Goal: Obtain resource: Download file/media

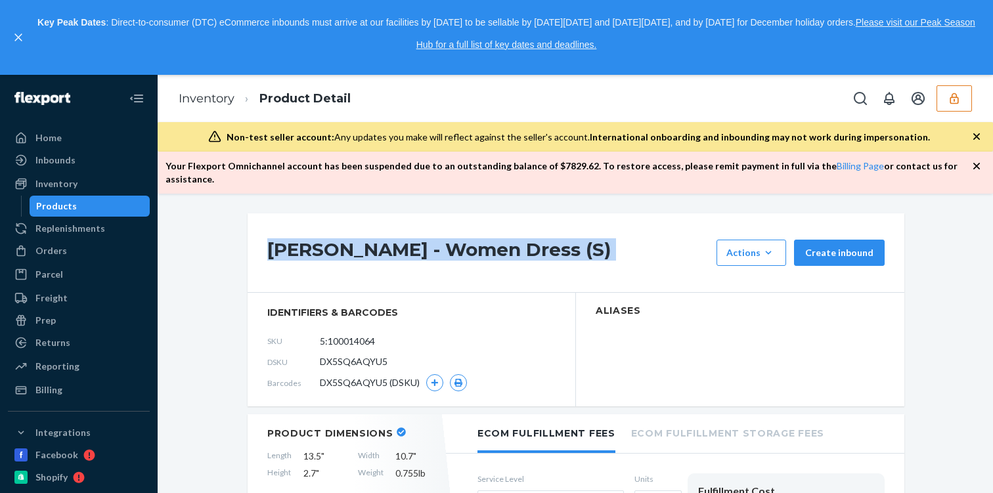
click at [955, 101] on icon "button" at bounding box center [954, 98] width 13 height 13
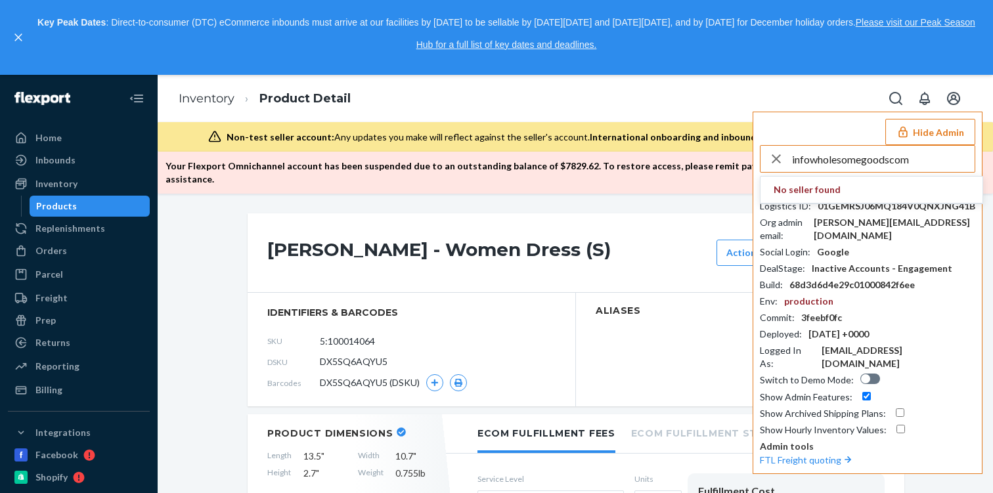
type input "infowholesomegoodscom"
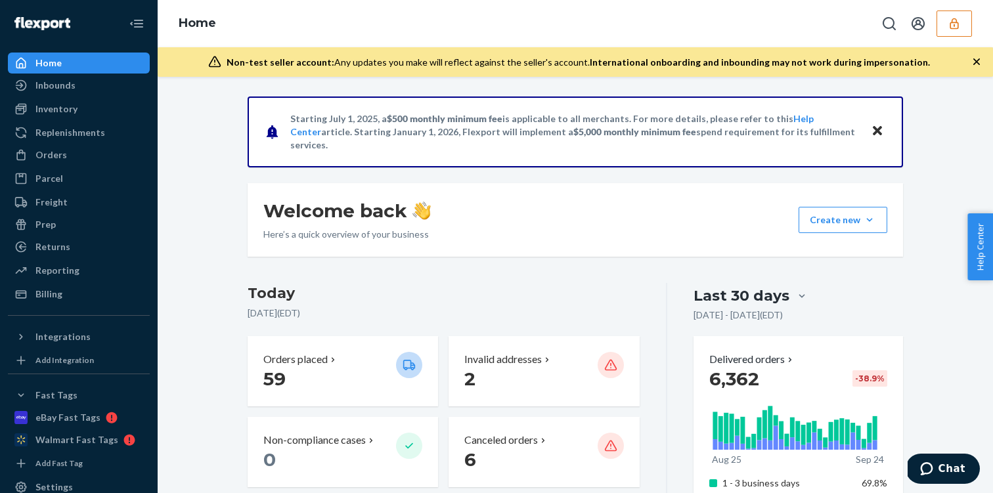
click at [963, 28] on button "button" at bounding box center [954, 24] width 35 height 26
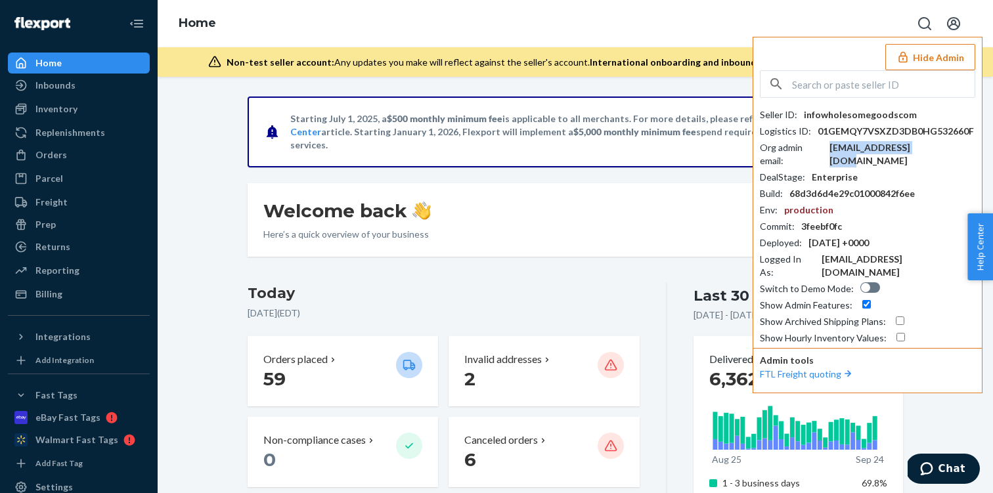
click at [913, 143] on div "[EMAIL_ADDRESS][DOMAIN_NAME]" at bounding box center [903, 154] width 146 height 26
click at [842, 101] on div "Seller ID : infowholesomegoodscom Logistics ID : 01GEMQY7VSXZD3DB0HG532660F Org…" at bounding box center [868, 207] width 216 height 275
click at [832, 93] on input "text" at bounding box center [883, 84] width 183 height 26
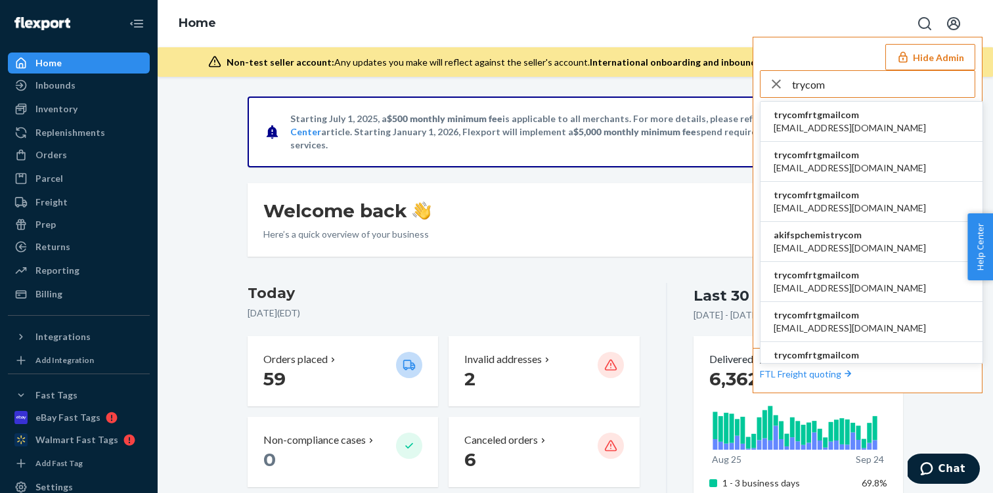
type input "trycom"
click at [882, 116] on li "trycomfrtgmailcom abby@sh-shc.com" at bounding box center [872, 122] width 222 height 40
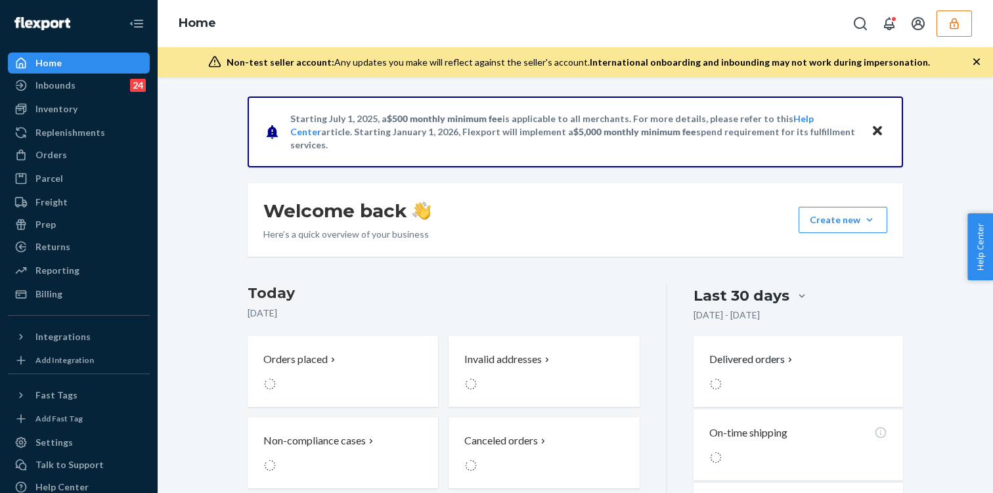
click at [63, 120] on div "Inventory Products" at bounding box center [79, 110] width 142 height 22
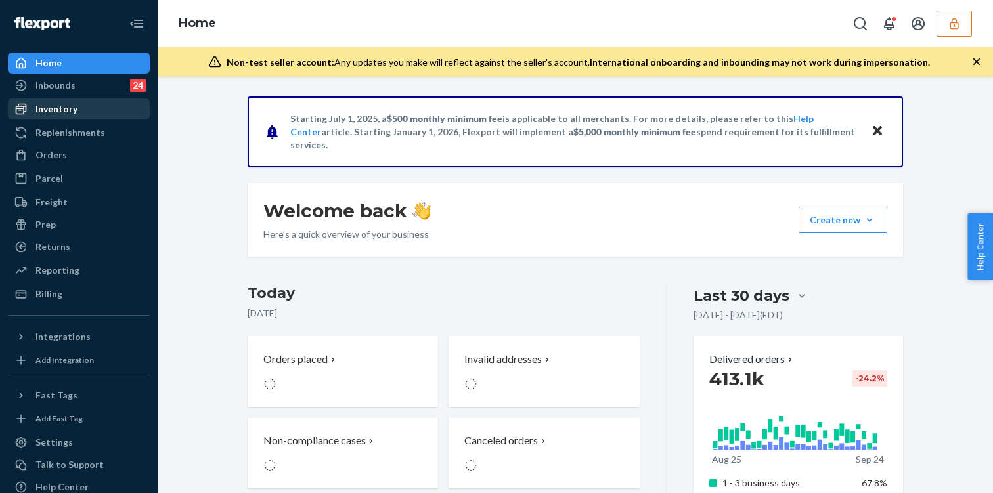
click at [58, 108] on div "Inventory" at bounding box center [56, 109] width 42 height 13
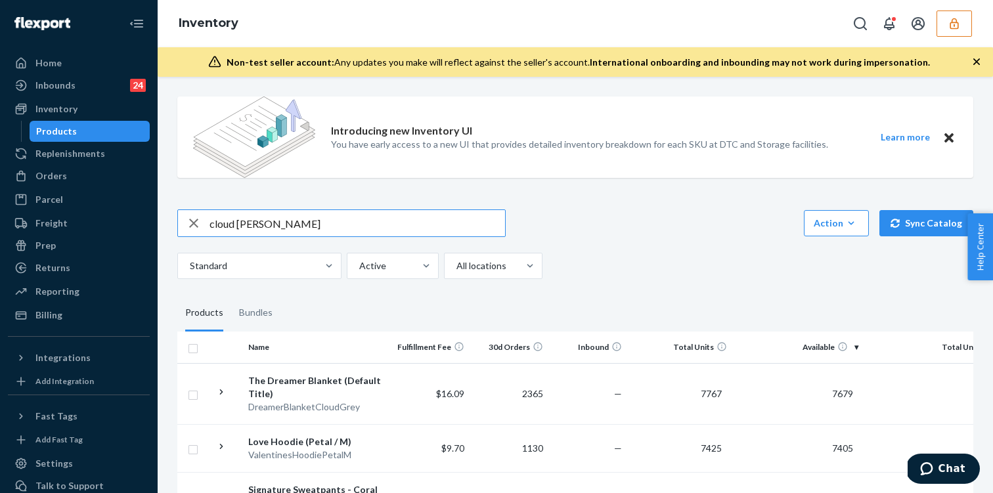
type input "cloud [PERSON_NAME]"
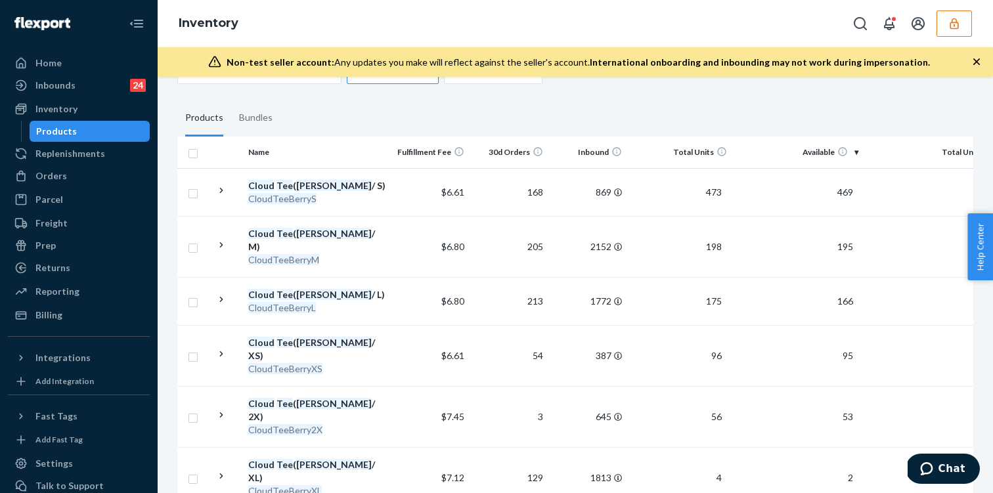
scroll to position [194, 0]
click at [364, 303] on div "CloudTeeBerryL" at bounding box center [316, 309] width 137 height 13
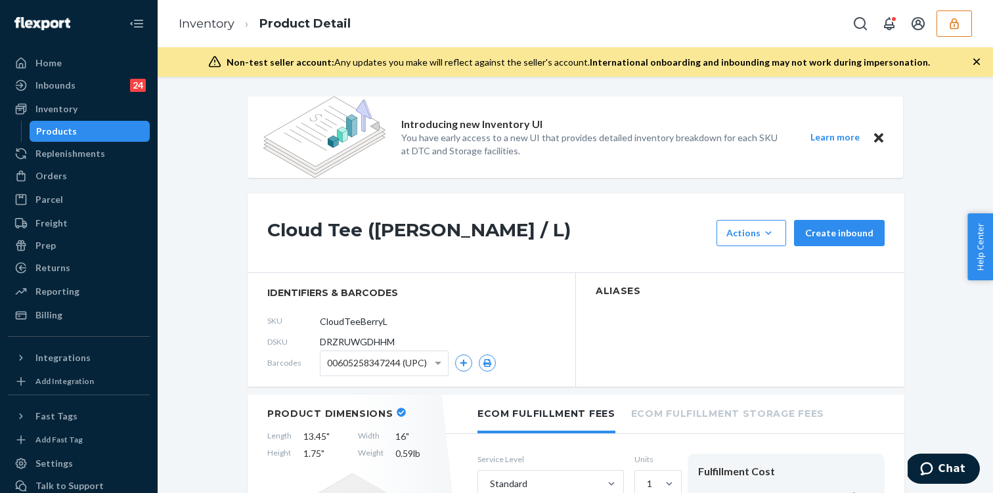
click at [478, 361] on div "00605258347244 (UPC)" at bounding box center [408, 364] width 176 height 26
click at [490, 364] on icon "button" at bounding box center [488, 363] width 8 height 8
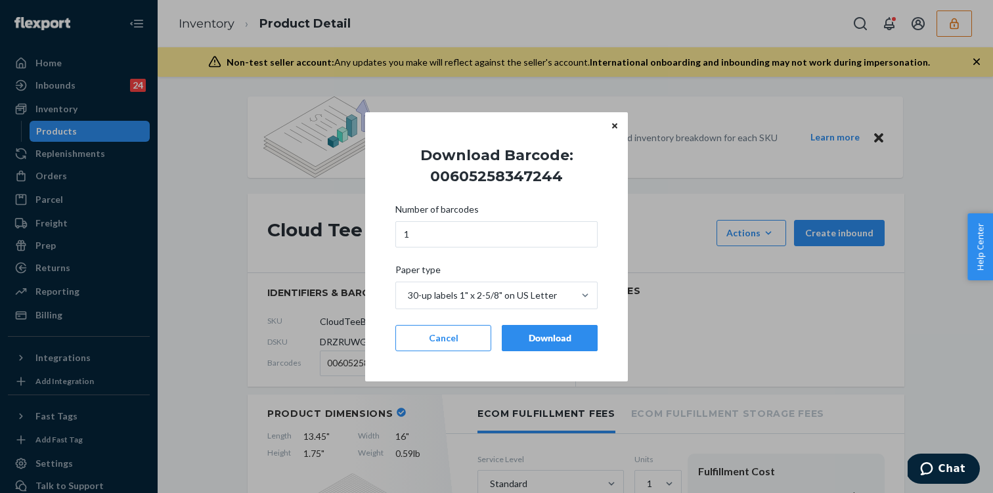
click at [535, 340] on div "Download" at bounding box center [550, 338] width 74 height 13
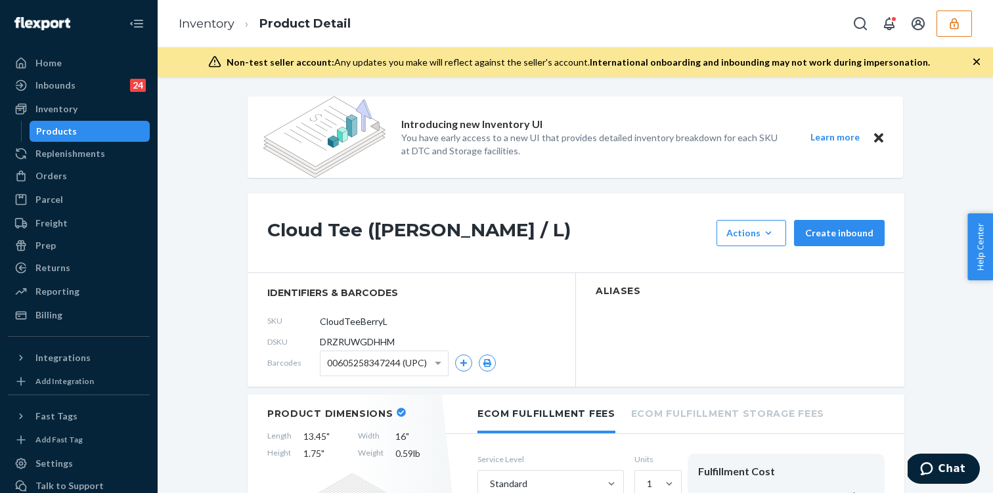
click at [213, 32] on ol "Inventory Product Detail" at bounding box center [264, 24] width 193 height 39
click at [206, 25] on link "Inventory" at bounding box center [207, 23] width 56 height 14
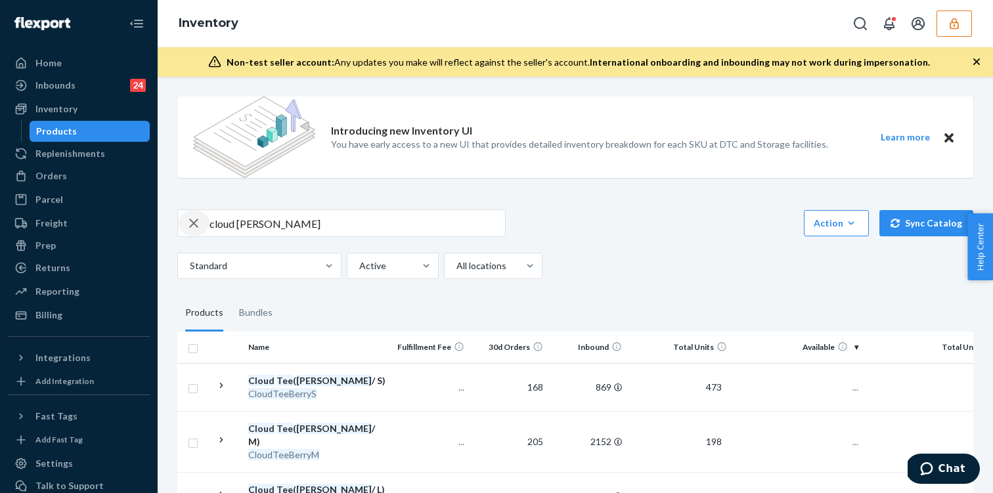
click at [186, 221] on icon "button" at bounding box center [194, 223] width 16 height 26
click at [273, 222] on input "text" at bounding box center [358, 223] width 296 height 26
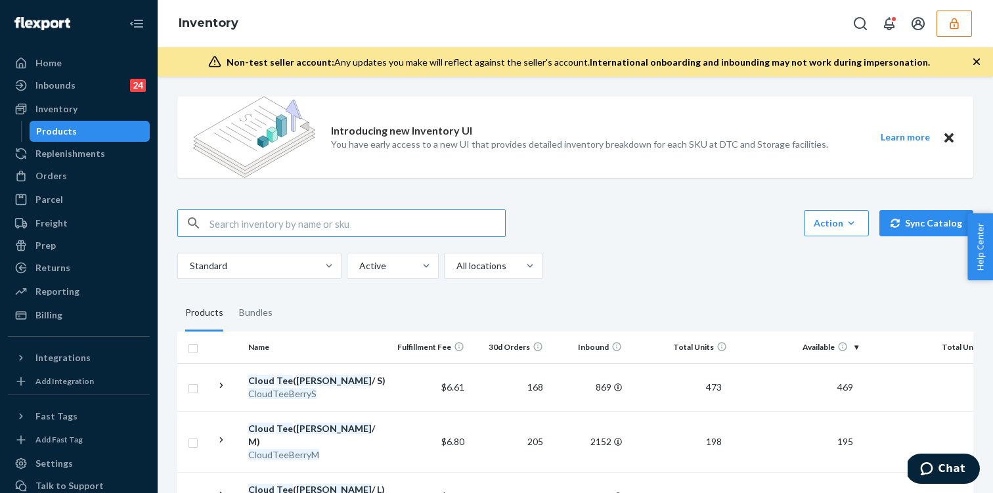
paste input "Minimalist Straight Leg Sweatpants"
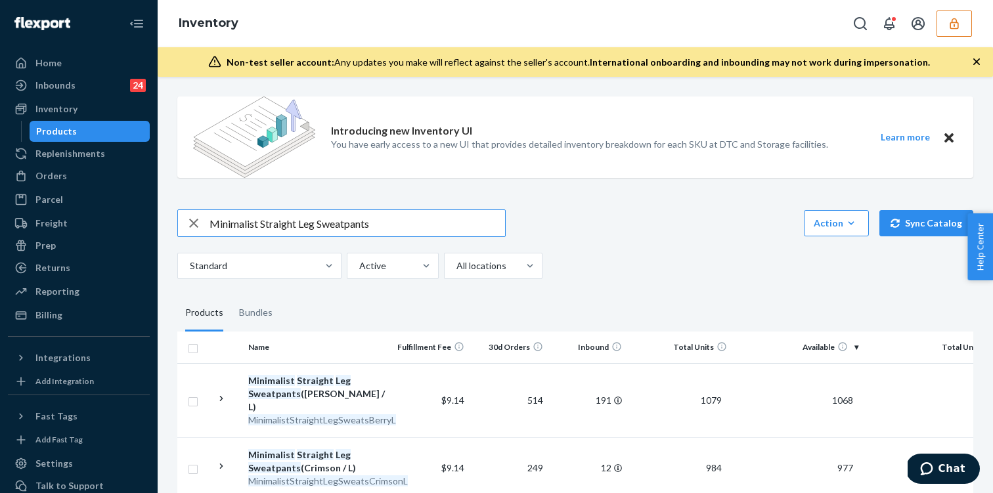
click at [436, 229] on input "Minimalist Straight Leg Sweatpants" at bounding box center [358, 223] width 296 height 26
click at [404, 222] on input "Minimalist Straight Leg Sweatpants L" at bounding box center [358, 223] width 296 height 26
type input "Minimalist Straight Leg Sweatpants L forest"
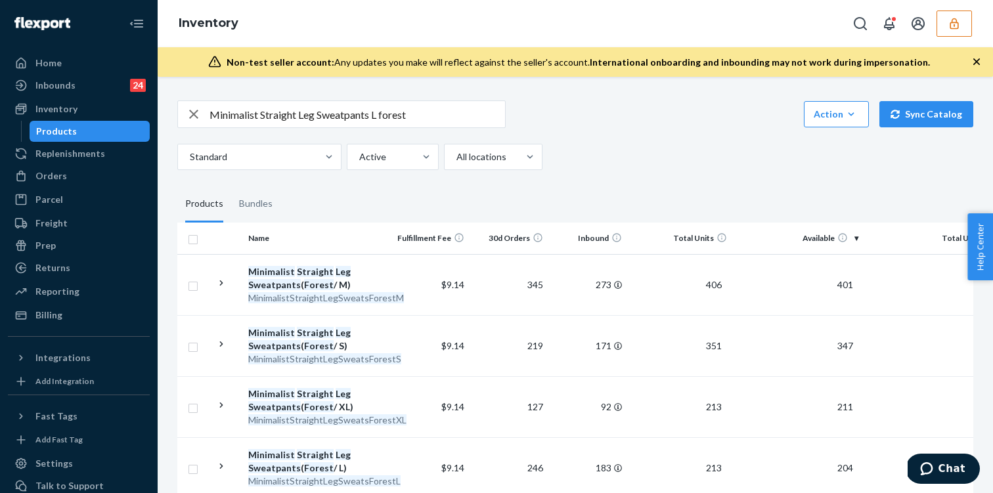
scroll to position [142, 0]
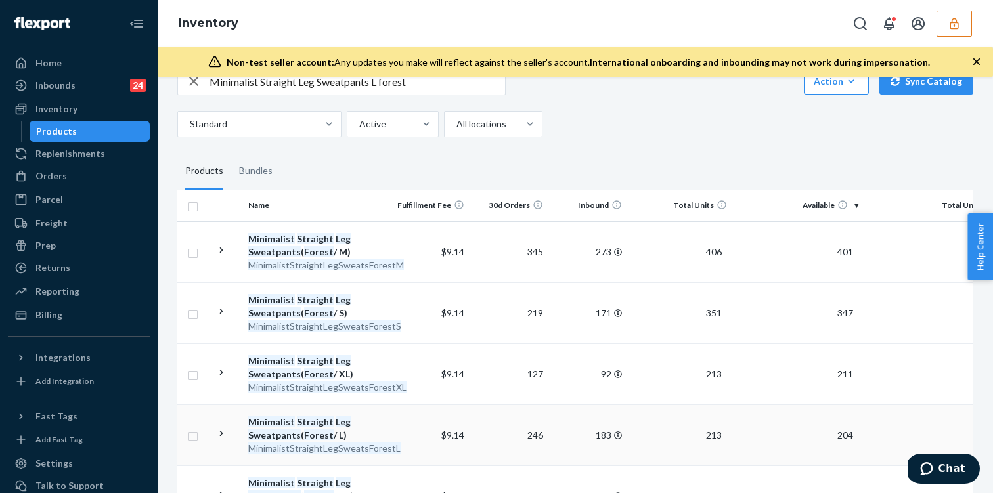
click at [396, 444] on em "MinimalistStraightLegSweatsForestL" at bounding box center [324, 448] width 152 height 11
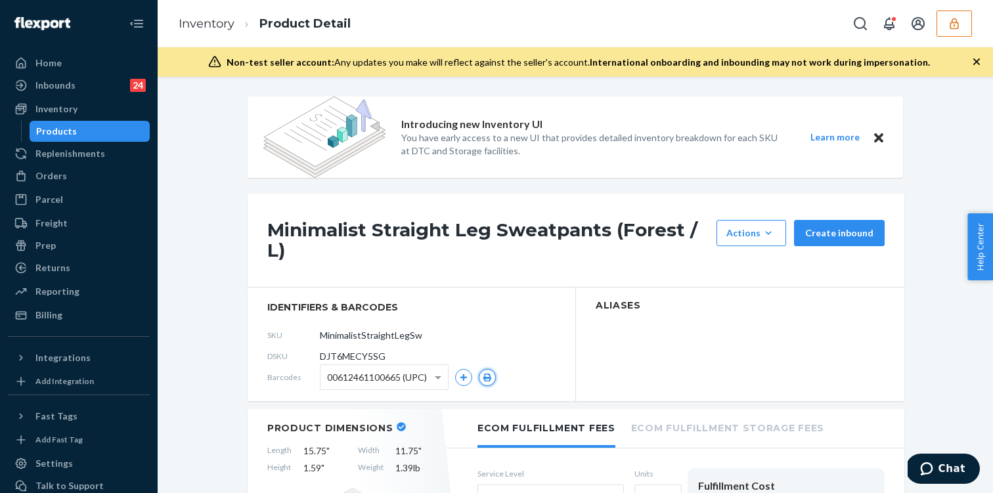
click at [482, 372] on button "button" at bounding box center [487, 377] width 17 height 17
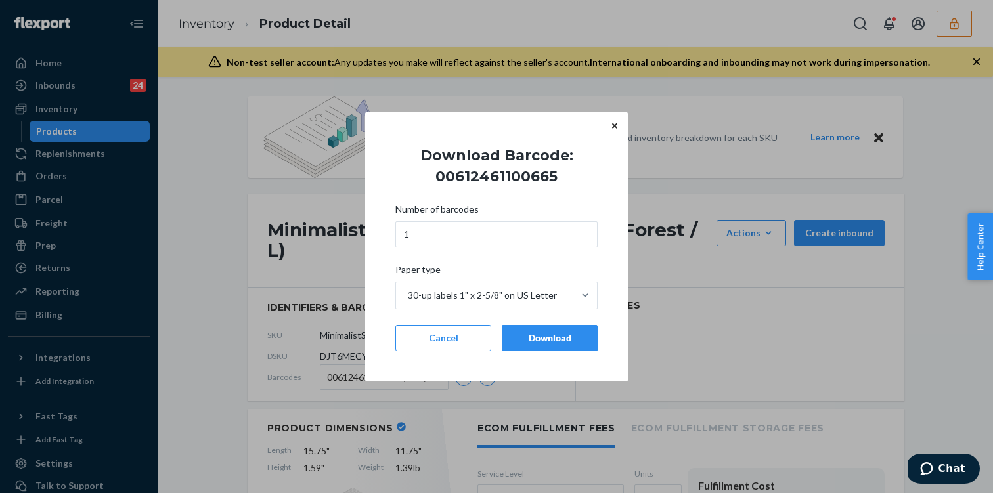
click at [532, 338] on div "Download" at bounding box center [550, 338] width 74 height 13
